Goal: Transaction & Acquisition: Purchase product/service

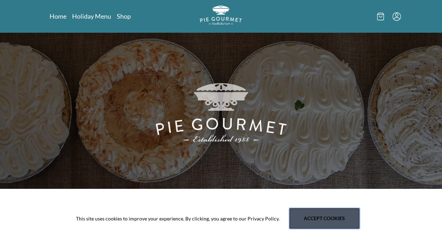
click at [310, 220] on button "Accept cookies" at bounding box center [325, 218] width 70 height 20
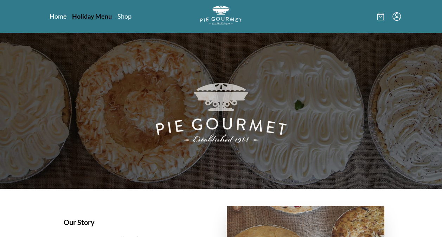
click at [96, 14] on link "Holiday Menu" at bounding box center [92, 16] width 40 height 8
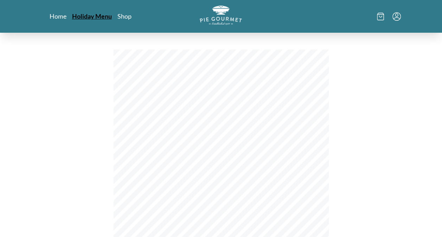
click at [96, 14] on link "Holiday Menu" at bounding box center [92, 16] width 40 height 8
click at [59, 17] on link "Home" at bounding box center [58, 16] width 17 height 8
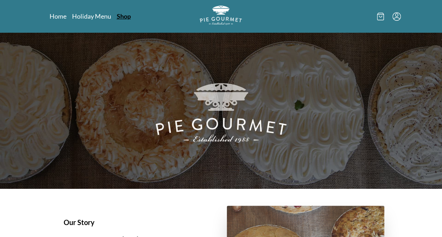
click at [119, 16] on link "Shop" at bounding box center [124, 16] width 14 height 8
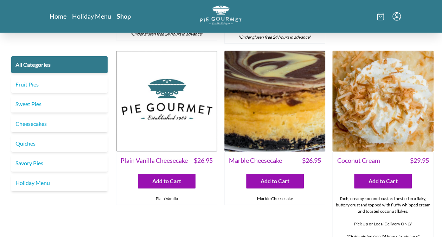
scroll to position [1134, 0]
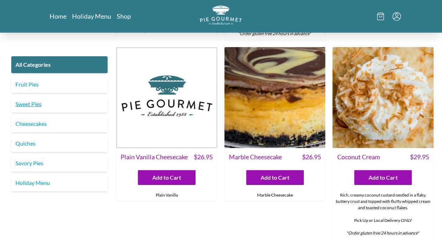
click at [25, 106] on link "Sweet Pies" at bounding box center [59, 104] width 96 height 17
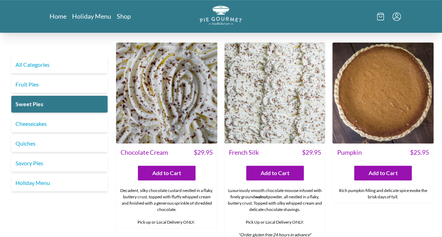
scroll to position [198, 0]
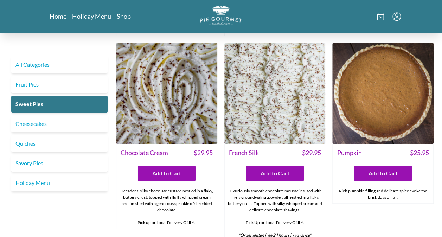
click at [174, 113] on img at bounding box center [166, 93] width 101 height 101
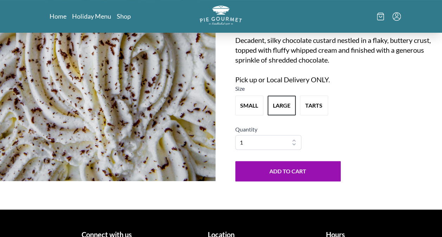
scroll to position [117, 0]
